Goal: Task Accomplishment & Management: Use online tool/utility

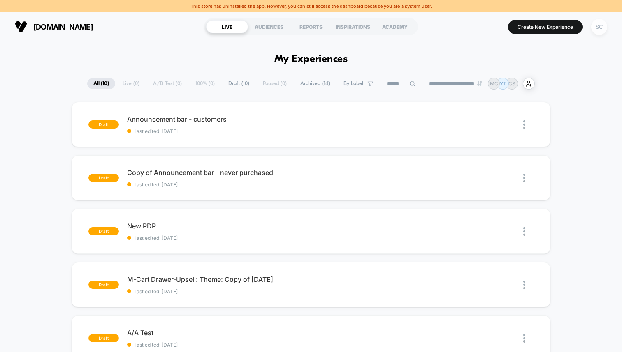
click at [599, 28] on div "SC" at bounding box center [599, 27] width 16 height 16
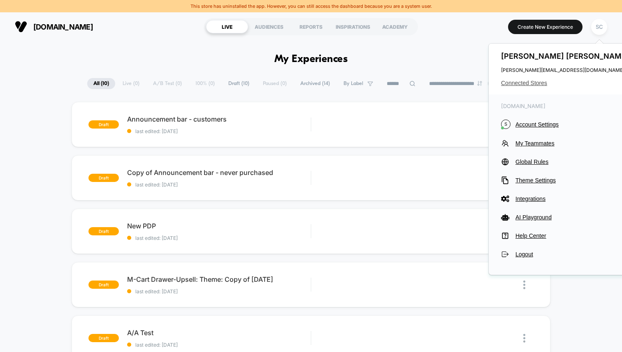
click at [520, 83] on span "Connected Stores" at bounding box center [566, 83] width 130 height 7
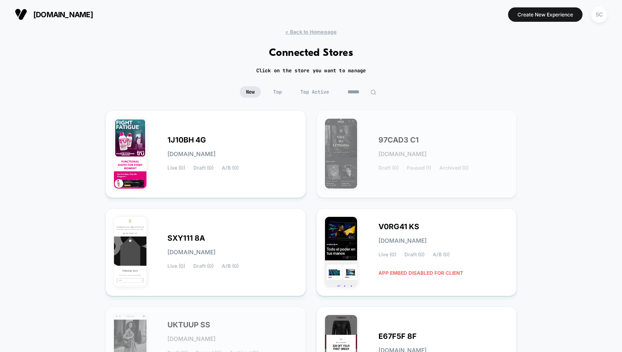
click at [352, 93] on input at bounding box center [361, 92] width 41 height 12
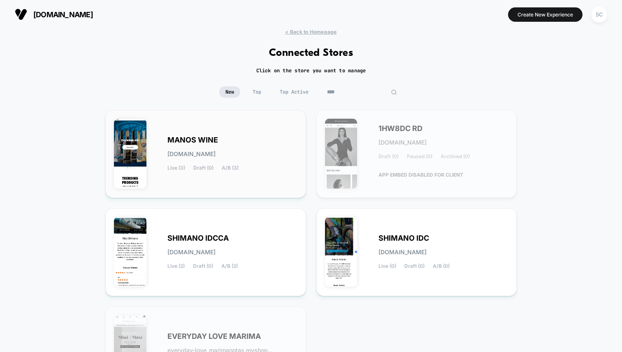
type input "****"
click at [240, 131] on div "MANOS WINE manos-wine.myshopify.com Live (3) Draft (0) A/B (3)" at bounding box center [205, 154] width 183 height 71
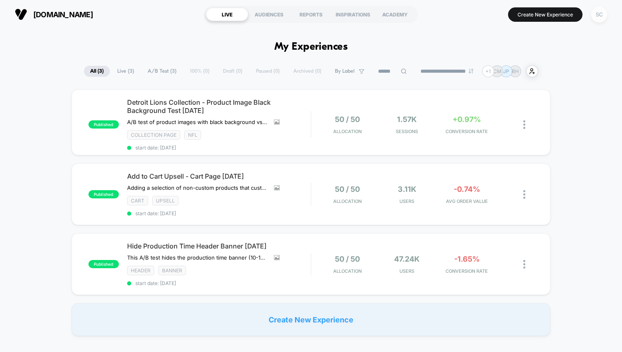
click at [600, 16] on div "SC" at bounding box center [599, 15] width 16 height 16
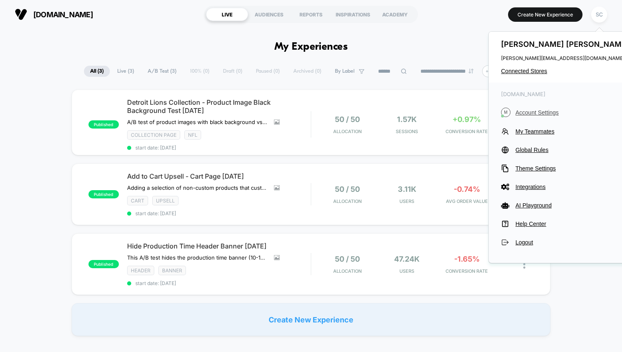
click at [536, 114] on span "Account Settings" at bounding box center [573, 112] width 116 height 7
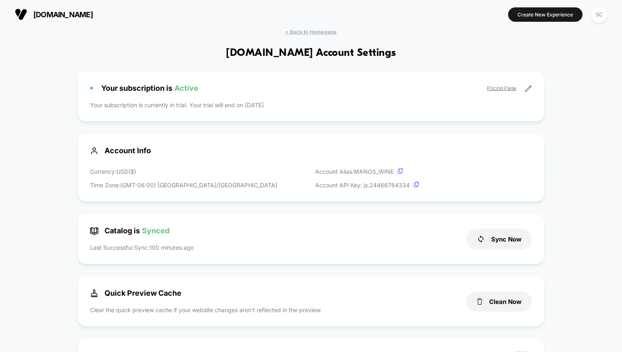
scroll to position [111, 0]
click at [529, 88] on icon at bounding box center [528, 89] width 6 height 6
click at [526, 88] on icon at bounding box center [527, 88] width 7 height 7
click at [528, 90] on icon at bounding box center [527, 88] width 7 height 7
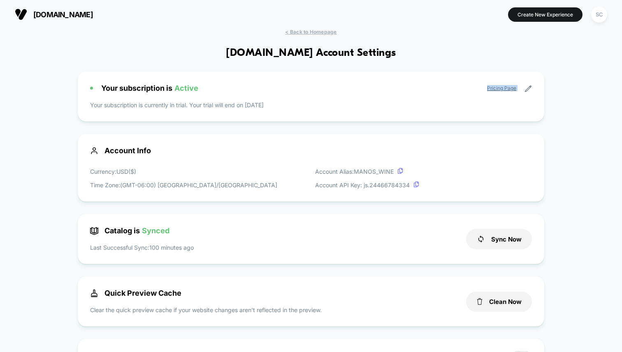
click at [528, 90] on icon at bounding box center [527, 88] width 7 height 7
click at [525, 90] on icon at bounding box center [527, 88] width 7 height 7
click at [324, 30] on span "< Back to Homepage" at bounding box center [310, 32] width 51 height 6
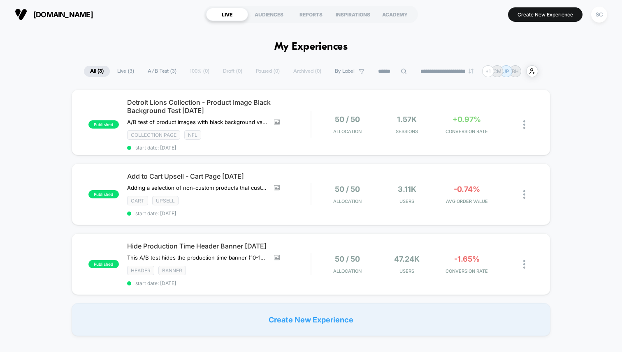
click at [84, 15] on span "manoswine.com" at bounding box center [63, 14] width 60 height 9
drag, startPoint x: 104, startPoint y: 17, endPoint x: 30, endPoint y: 14, distance: 74.9
click at [30, 14] on section "manoswine.com" at bounding box center [104, 14] width 185 height 21
copy button "manoswine.com"
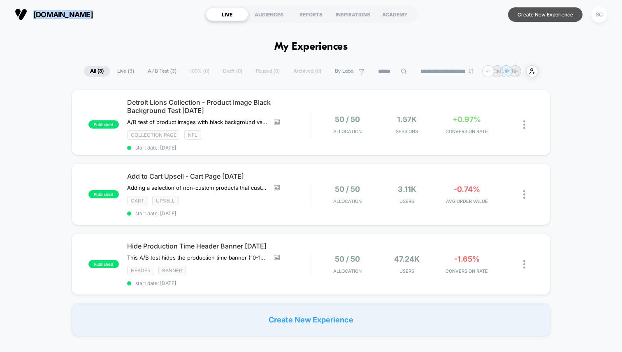
click at [537, 12] on button "Create New Experience" at bounding box center [545, 14] width 74 height 14
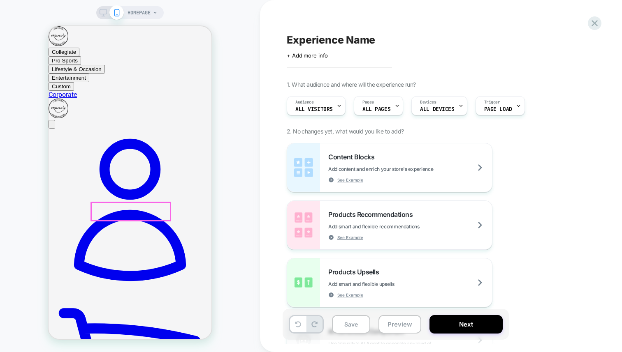
click at [326, 100] on div "Audience All Visitors" at bounding box center [314, 106] width 54 height 19
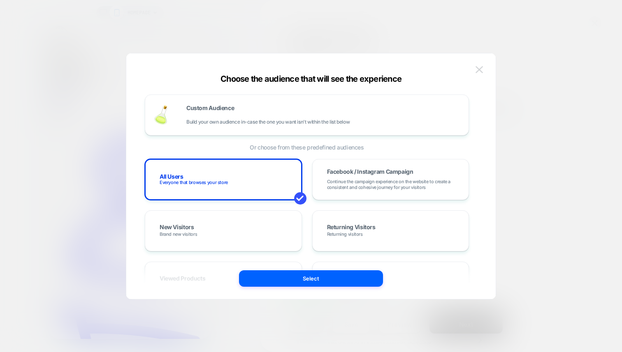
click at [482, 72] on img at bounding box center [478, 69] width 7 height 7
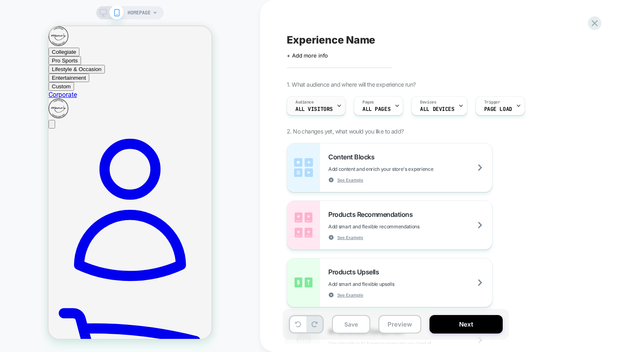
click at [318, 104] on div "Audience All Visitors" at bounding box center [314, 106] width 54 height 19
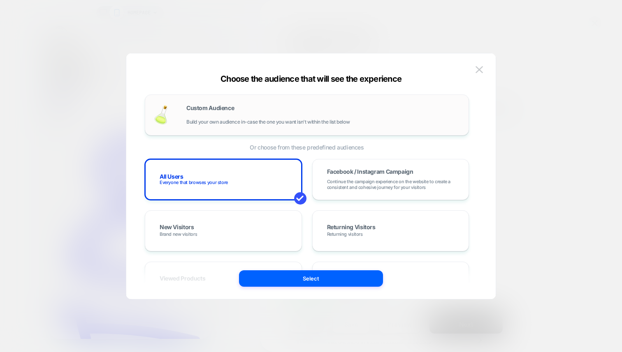
click at [193, 118] on div "Custom Audience Build your own audience in-case the one you want isn't within t…" at bounding box center [323, 115] width 274 height 20
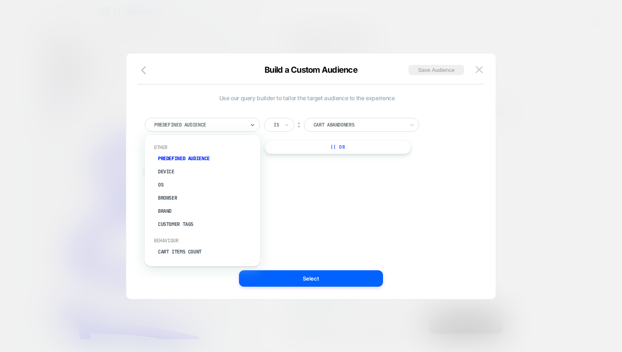
click at [207, 122] on div at bounding box center [199, 124] width 90 height 7
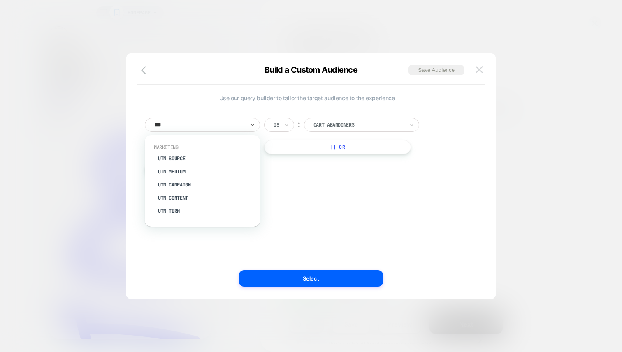
type input "***"
click at [482, 70] on img at bounding box center [478, 69] width 7 height 7
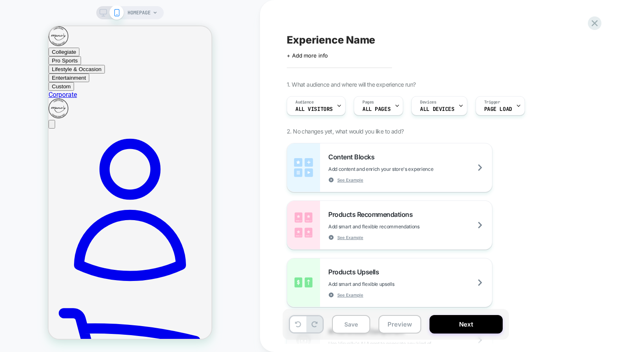
click at [395, 115] on div "Audience All Visitors Pages ALL PAGES Devices ALL DEVICES Trigger Page Load" at bounding box center [432, 106] width 300 height 28
click at [391, 107] on div "Pages ALL PAGES" at bounding box center [376, 106] width 44 height 19
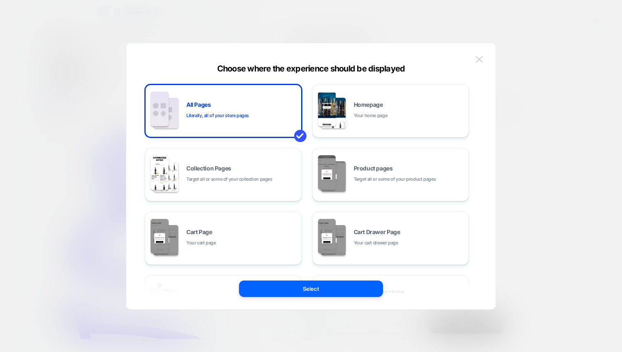
click at [480, 60] on img at bounding box center [478, 59] width 7 height 7
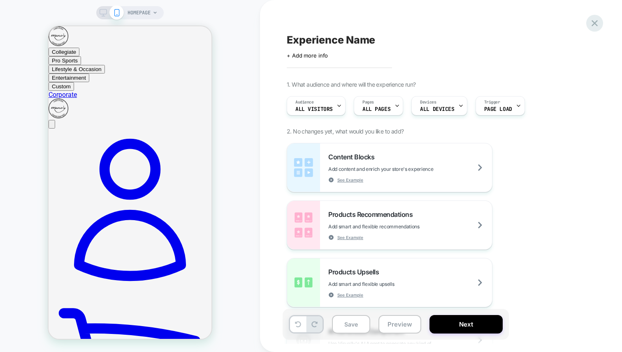
click at [592, 25] on icon at bounding box center [594, 23] width 6 height 6
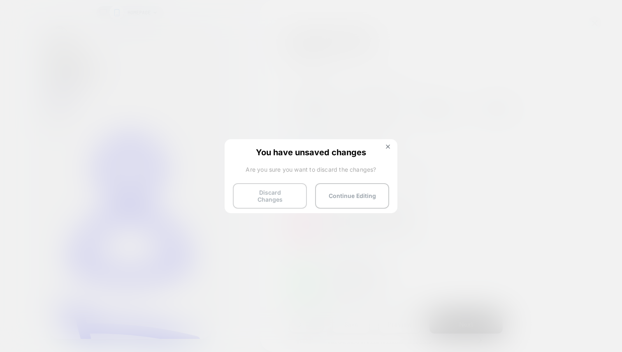
click at [258, 194] on button "Discard Changes" at bounding box center [270, 195] width 74 height 25
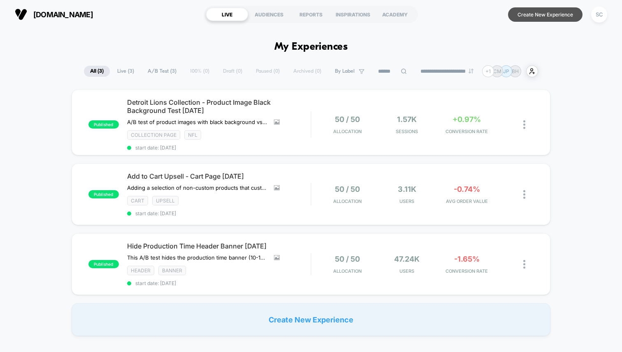
click at [534, 12] on button "Create New Experience" at bounding box center [545, 14] width 74 height 14
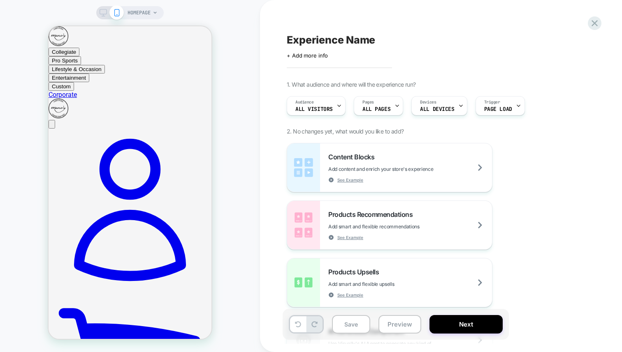
drag, startPoint x: 593, startPoint y: 27, endPoint x: 538, endPoint y: 71, distance: 69.9
click at [538, 71] on div "Experience Name Click to edit experience details + Add more info 1. What audien…" at bounding box center [441, 176] width 308 height 352
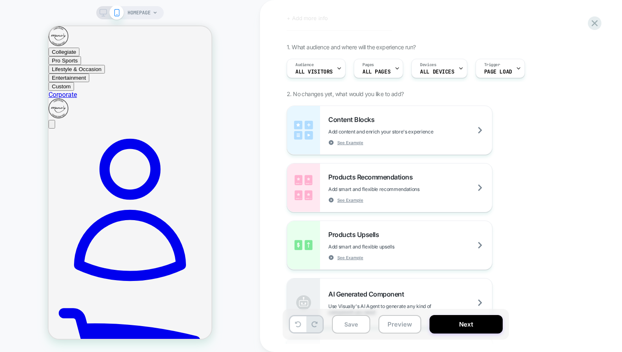
scroll to position [50, 0]
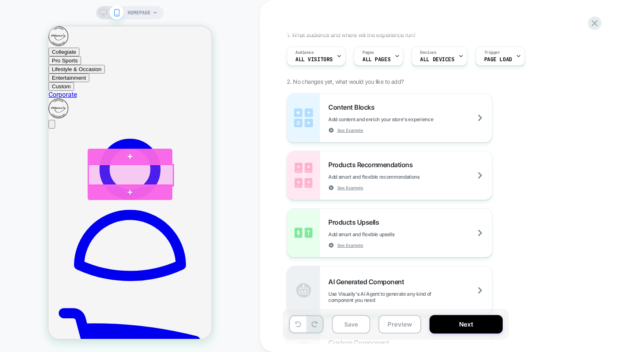
click at [148, 181] on div at bounding box center [130, 175] width 85 height 21
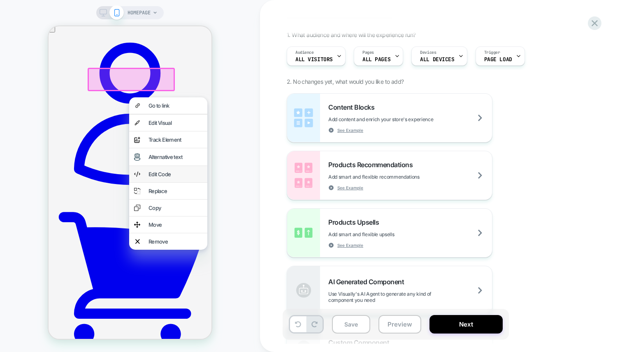
scroll to position [98, 0]
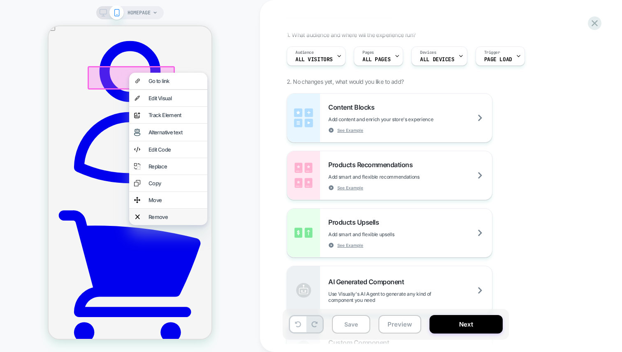
click at [163, 220] on div "Remove" at bounding box center [175, 217] width 54 height 7
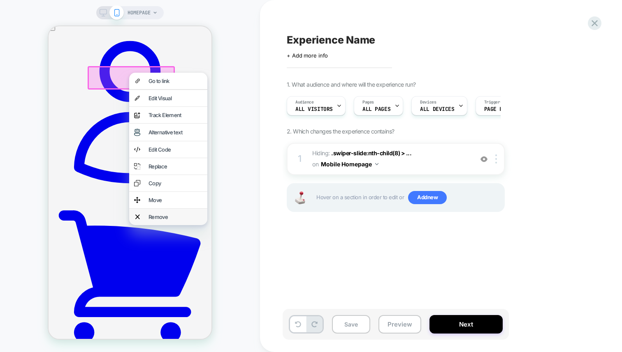
scroll to position [0, 0]
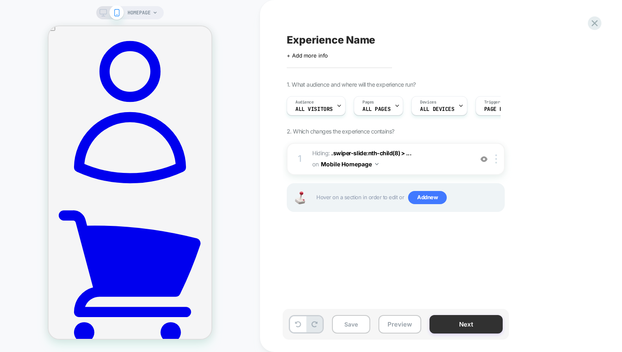
click at [449, 324] on button "Next" at bounding box center [465, 324] width 73 height 19
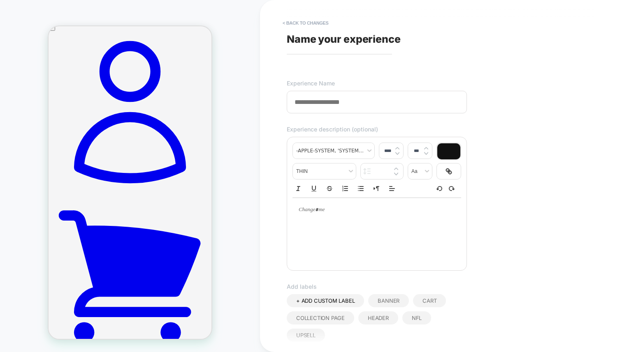
click at [366, 102] on input at bounding box center [377, 102] width 180 height 23
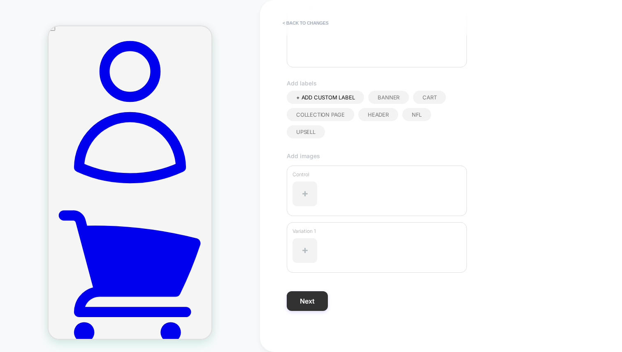
type input "****"
click at [313, 301] on button "Next" at bounding box center [307, 302] width 41 height 20
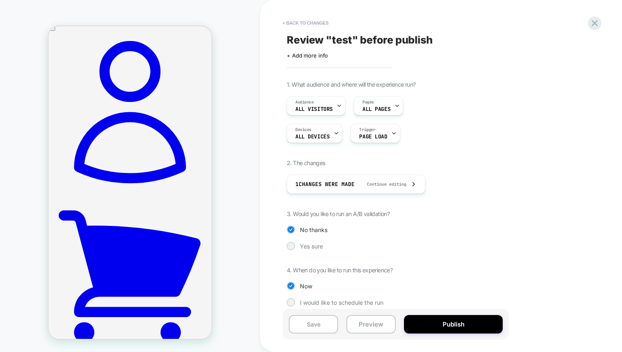
scroll to position [6, 0]
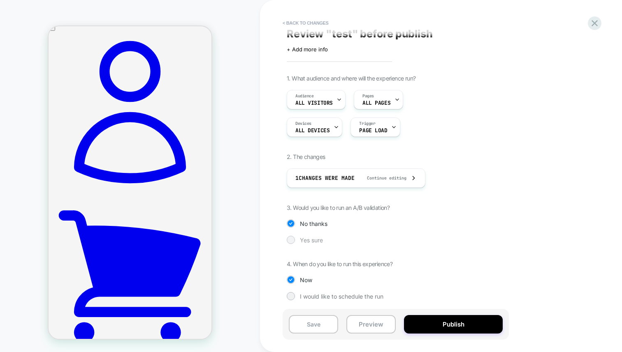
click at [306, 238] on span "Yes sure" at bounding box center [311, 240] width 23 height 7
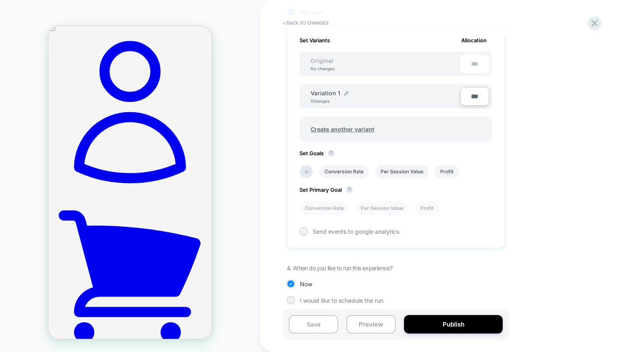
scroll to position [240, 0]
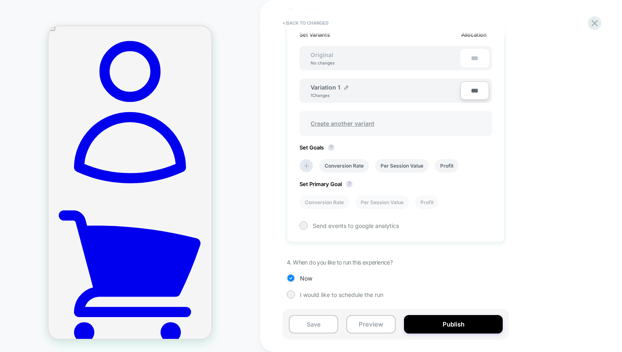
click at [339, 127] on span "Create another variant" at bounding box center [342, 123] width 80 height 19
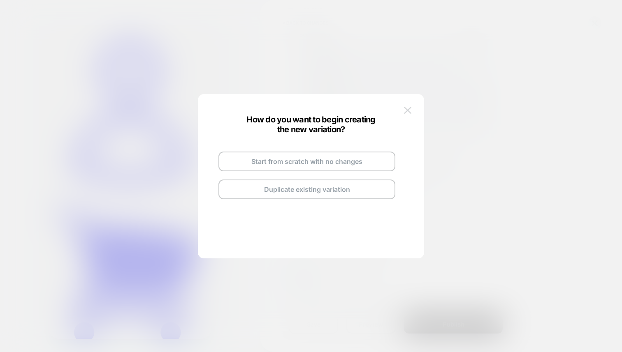
click at [408, 107] on img at bounding box center [407, 110] width 7 height 7
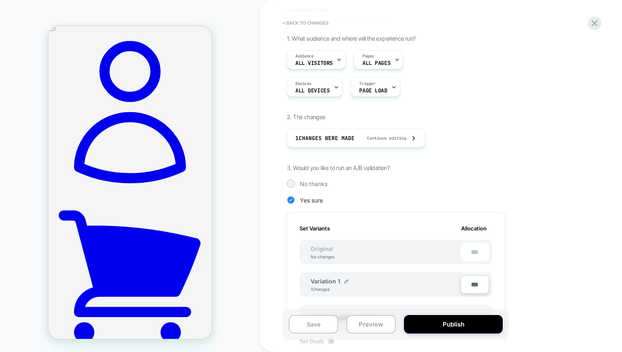
scroll to position [0, 0]
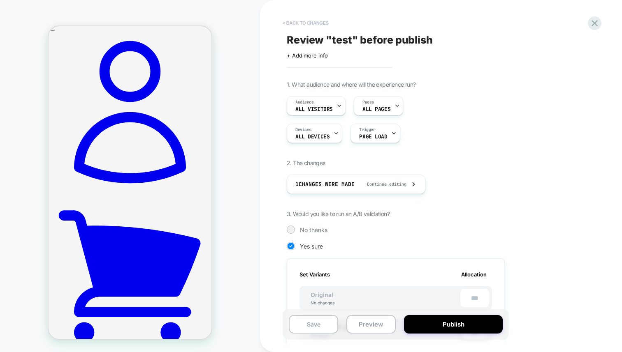
click at [307, 23] on button "< Back to changes" at bounding box center [305, 22] width 54 height 13
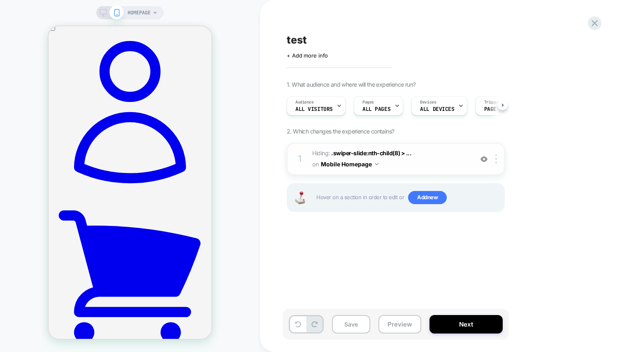
scroll to position [0, 0]
click at [500, 153] on div "1 Hiding : .swiper-slide:nth-child(8) > ... .swiper-slide:nth-child(8) > .flex …" at bounding box center [396, 159] width 218 height 32
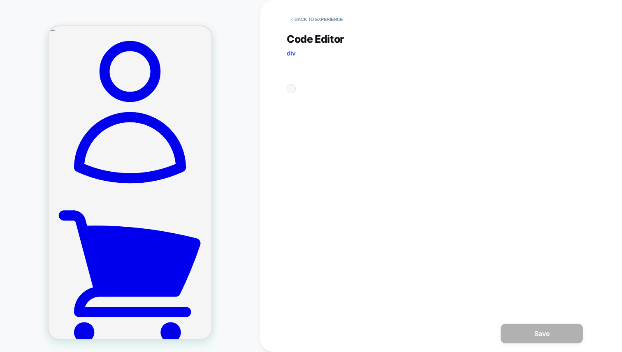
scroll to position [33, 0]
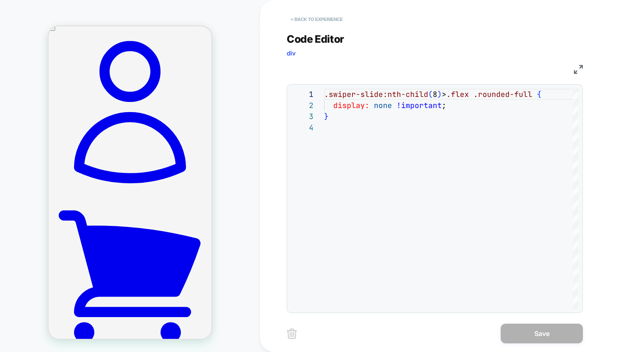
click at [319, 23] on button "< Back to experience" at bounding box center [317, 19] width 60 height 13
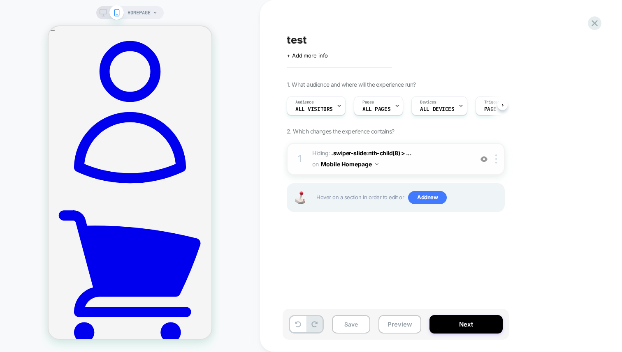
scroll to position [0, 0]
click at [495, 163] on img at bounding box center [496, 159] width 2 height 9
click at [495, 162] on div at bounding box center [498, 159] width 14 height 9
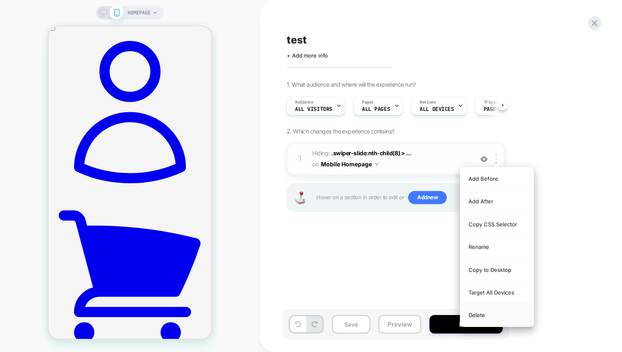
click at [472, 317] on div "Delete" at bounding box center [496, 315] width 73 height 22
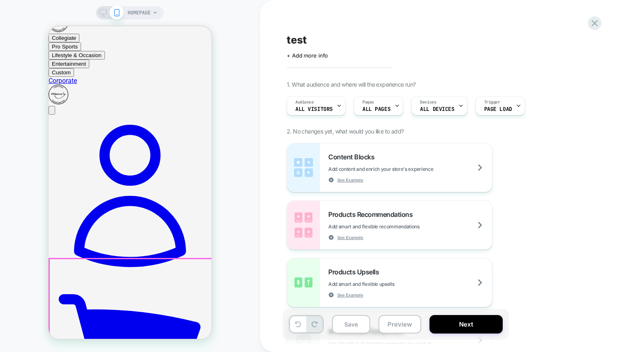
scroll to position [0, 0]
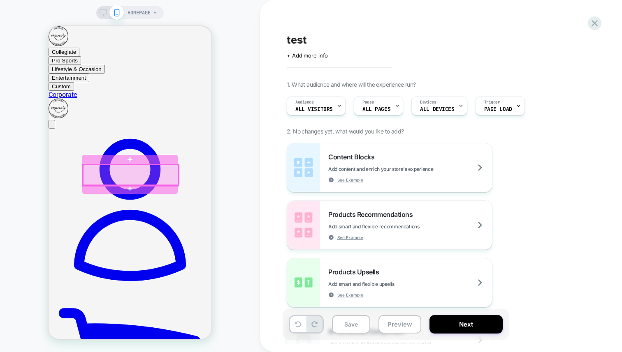
click at [172, 181] on div at bounding box center [130, 175] width 95 height 21
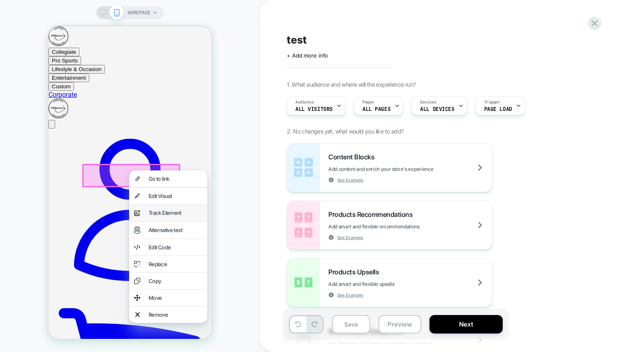
click at [157, 216] on div "Track Element" at bounding box center [175, 213] width 54 height 7
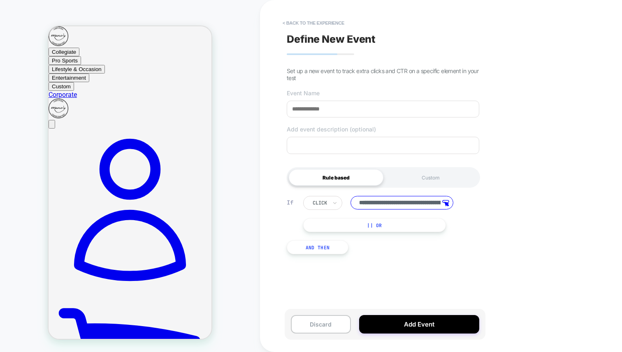
drag, startPoint x: 398, startPoint y: 204, endPoint x: 352, endPoint y: 195, distance: 46.4
click at [352, 195] on div "**********" at bounding box center [382, 225] width 201 height 83
click at [324, 113] on input at bounding box center [383, 109] width 192 height 17
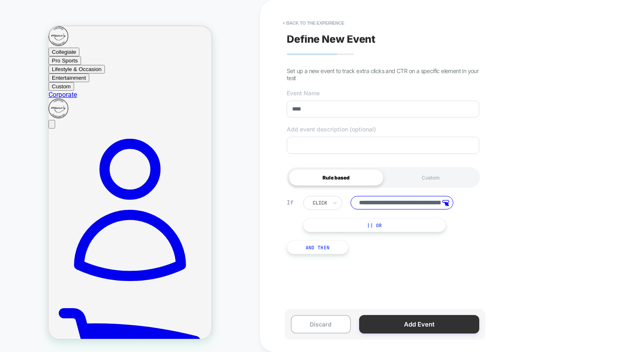
type input "****"
click at [391, 329] on button "Add Event" at bounding box center [419, 324] width 120 height 19
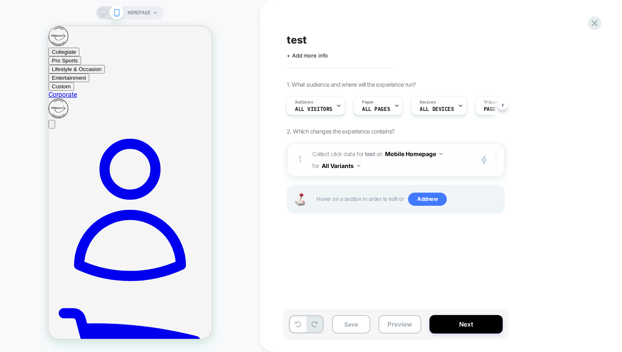
click at [498, 162] on div at bounding box center [498, 159] width 14 height 9
click at [498, 165] on div "1 Collect click data for test on Mobile Homepage for All Variants primary 2 Dup…" at bounding box center [396, 160] width 218 height 34
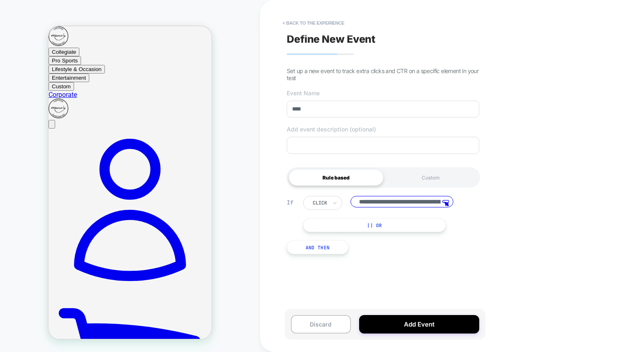
scroll to position [0, 85]
click at [325, 23] on button "< back to the experience" at bounding box center [313, 22] width 70 height 13
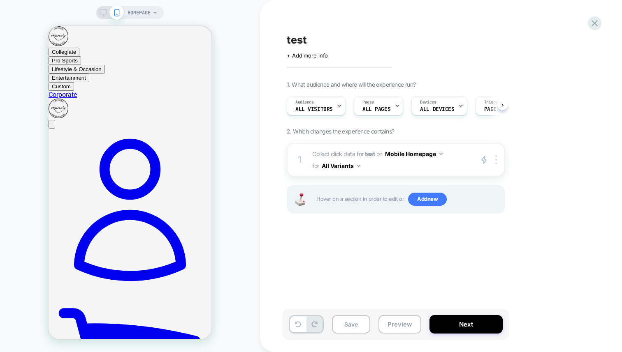
scroll to position [0, 0]
click at [496, 161] on img at bounding box center [496, 159] width 2 height 9
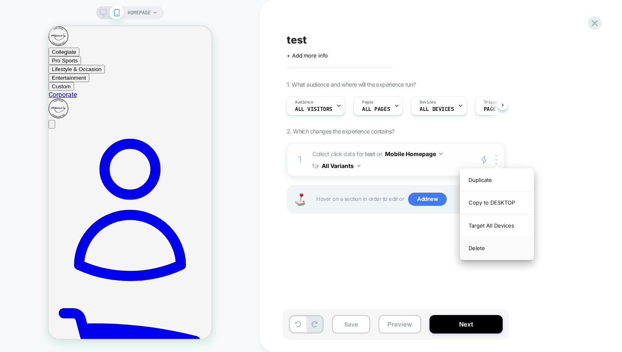
click at [483, 247] on div "Delete" at bounding box center [496, 248] width 73 height 22
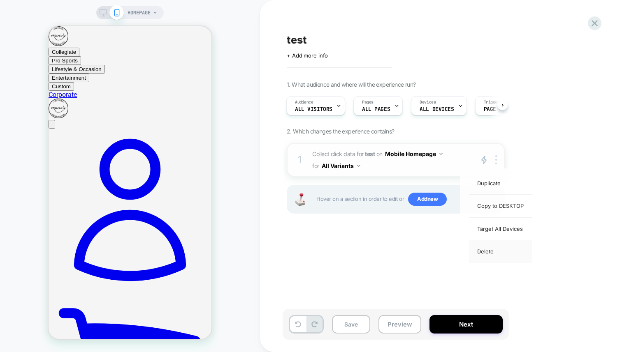
scroll to position [0, 0]
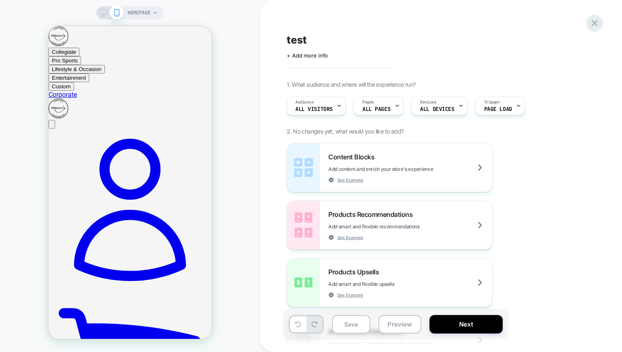
click at [596, 25] on icon at bounding box center [594, 23] width 6 height 6
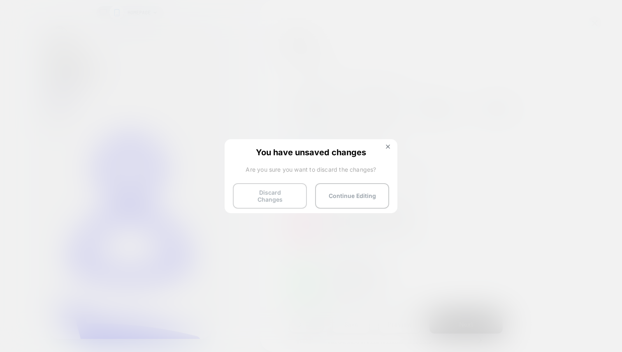
click at [242, 197] on button "Discard Changes" at bounding box center [270, 195] width 74 height 25
